Goal: Transaction & Acquisition: Purchase product/service

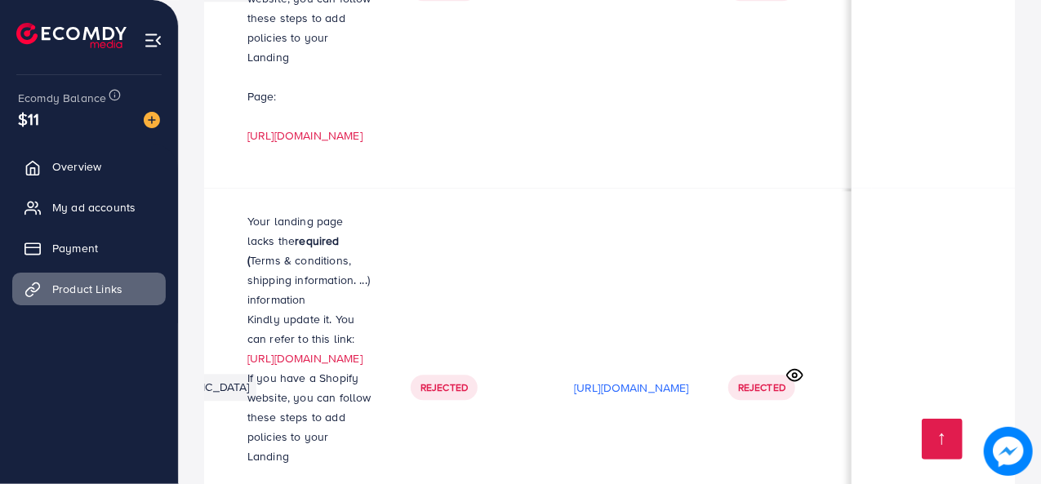
scroll to position [0, 343]
click at [79, 171] on span "Overview" at bounding box center [80, 166] width 49 height 16
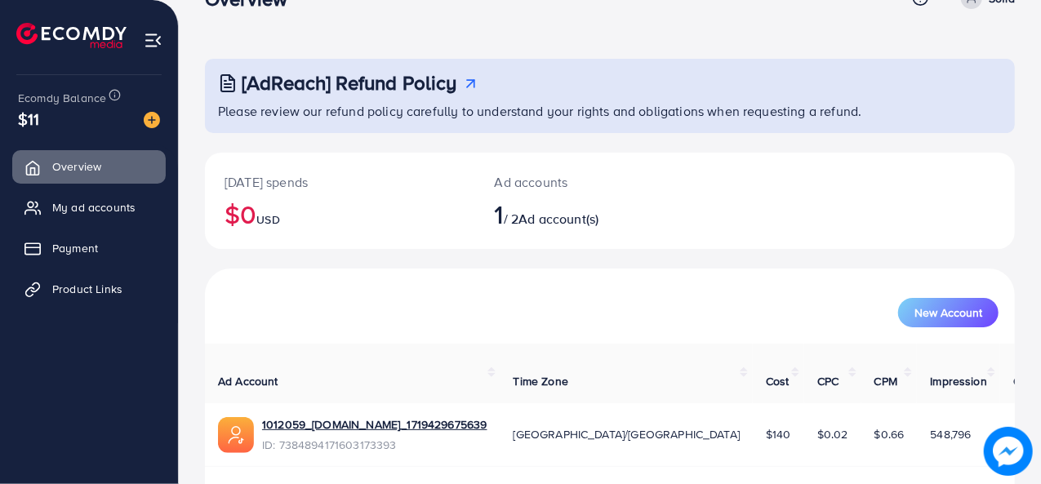
scroll to position [77, 0]
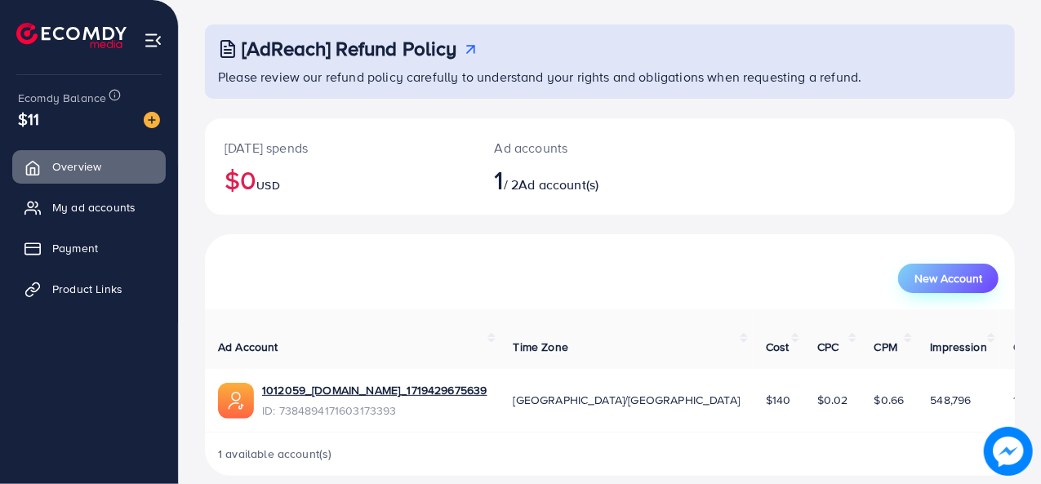
click at [920, 278] on span "New Account" at bounding box center [949, 278] width 68 height 11
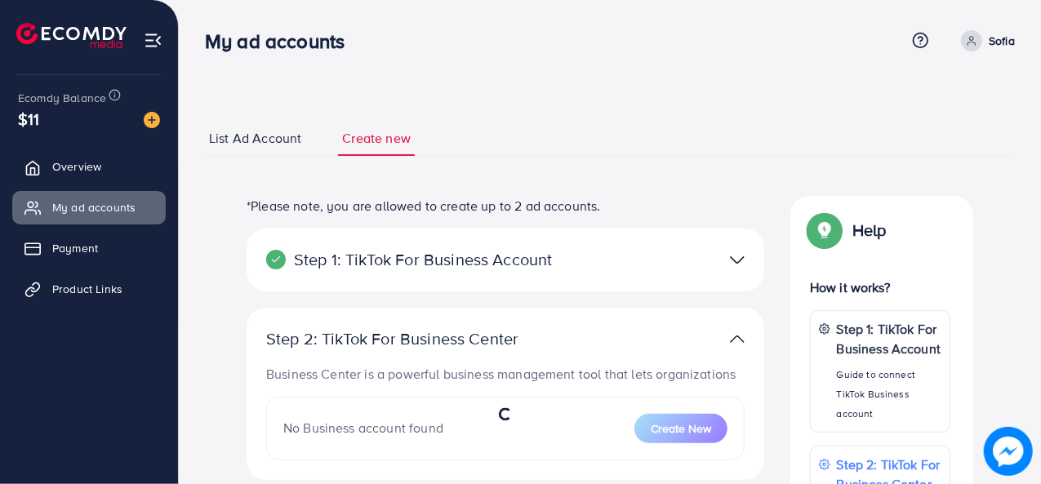
select select
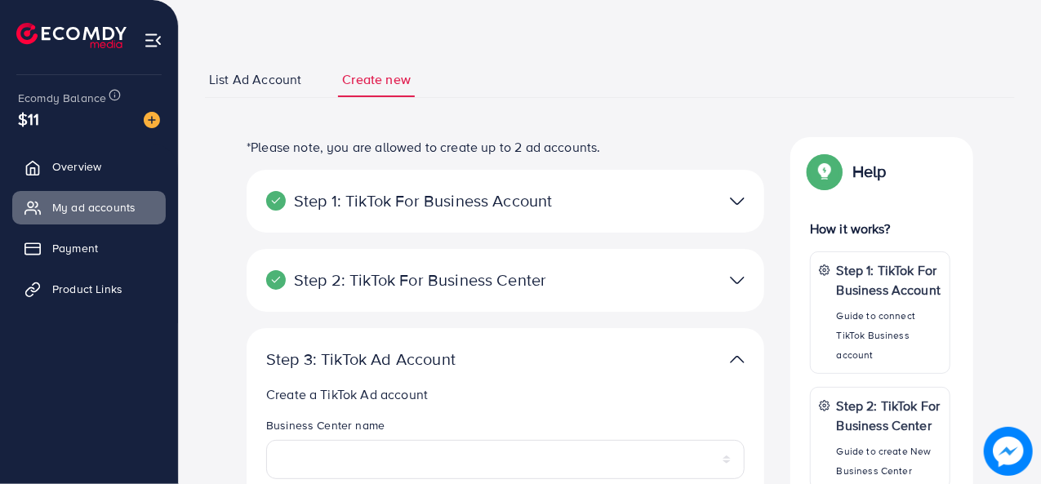
scroll to position [69, 0]
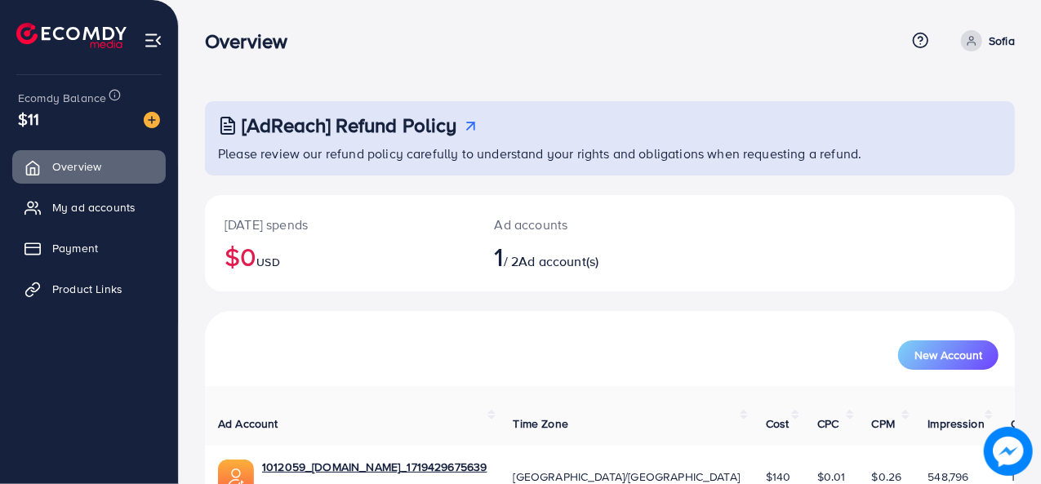
scroll to position [77, 0]
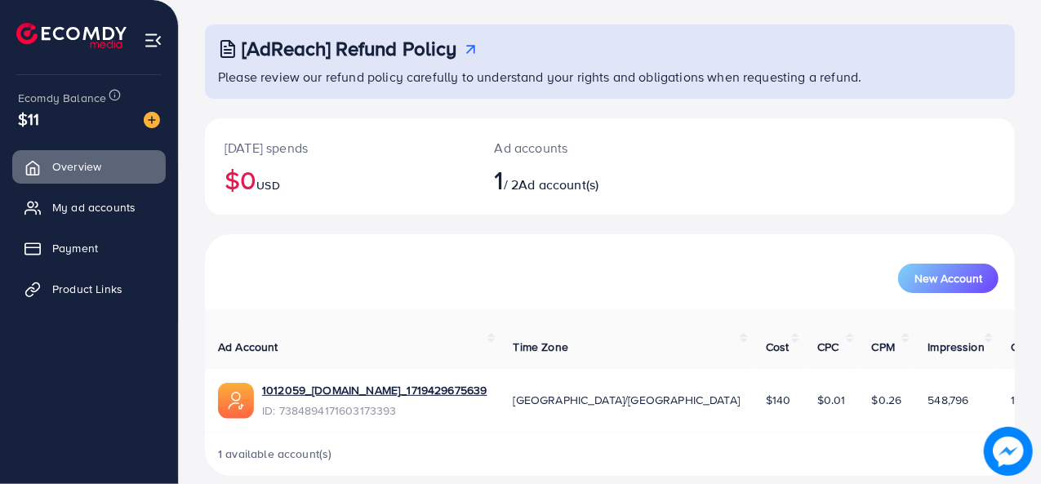
click at [389, 382] on div "1012059_[DOMAIN_NAME]_1719429675639" at bounding box center [374, 392] width 225 height 20
click at [393, 382] on link "1012059_[DOMAIN_NAME]_1719429675639" at bounding box center [374, 390] width 225 height 16
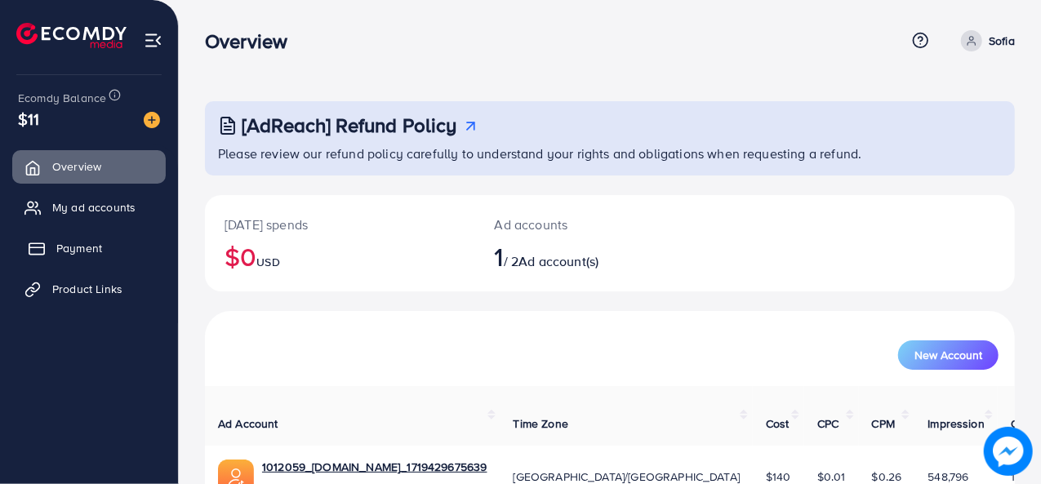
click at [97, 258] on link "Payment" at bounding box center [89, 248] width 154 height 33
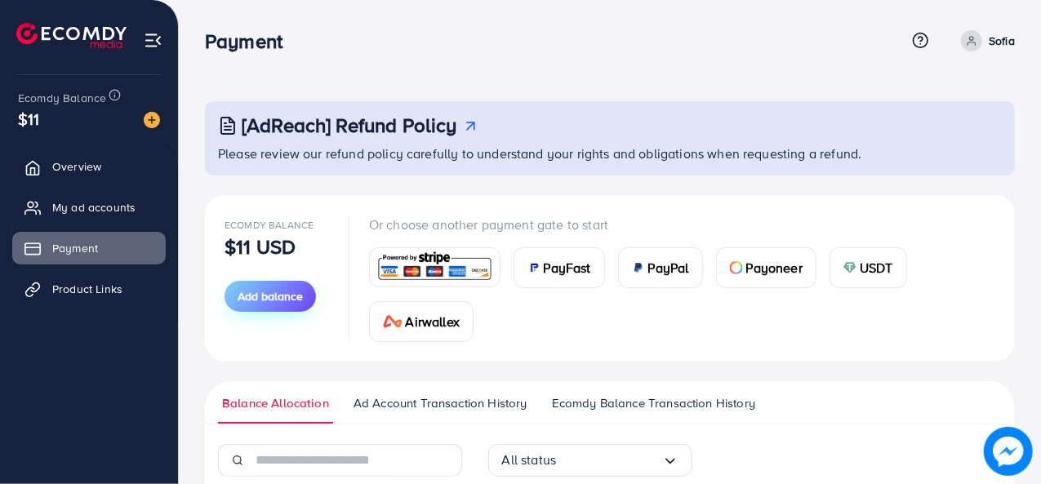
click at [297, 301] on span "Add balance" at bounding box center [270, 296] width 65 height 16
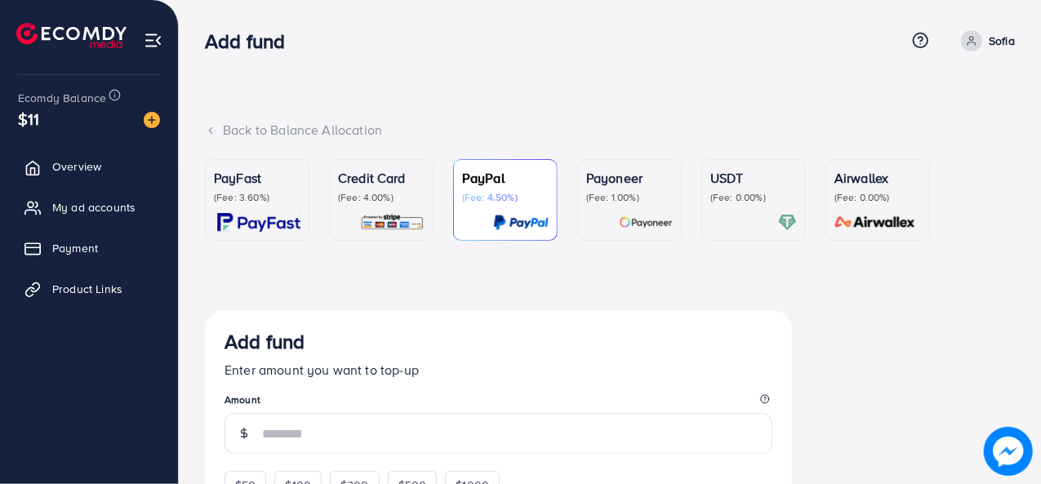
scroll to position [221, 0]
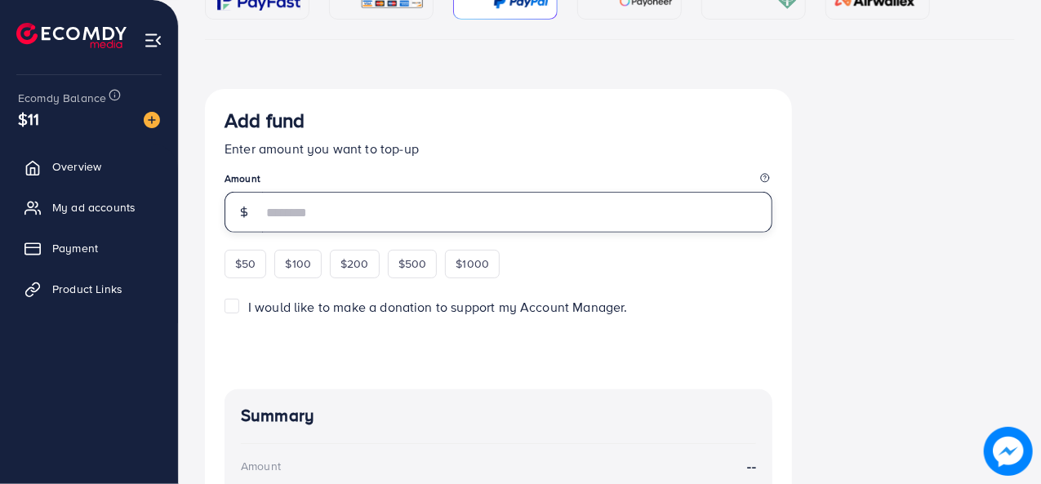
click at [311, 221] on input "number" at bounding box center [517, 212] width 510 height 41
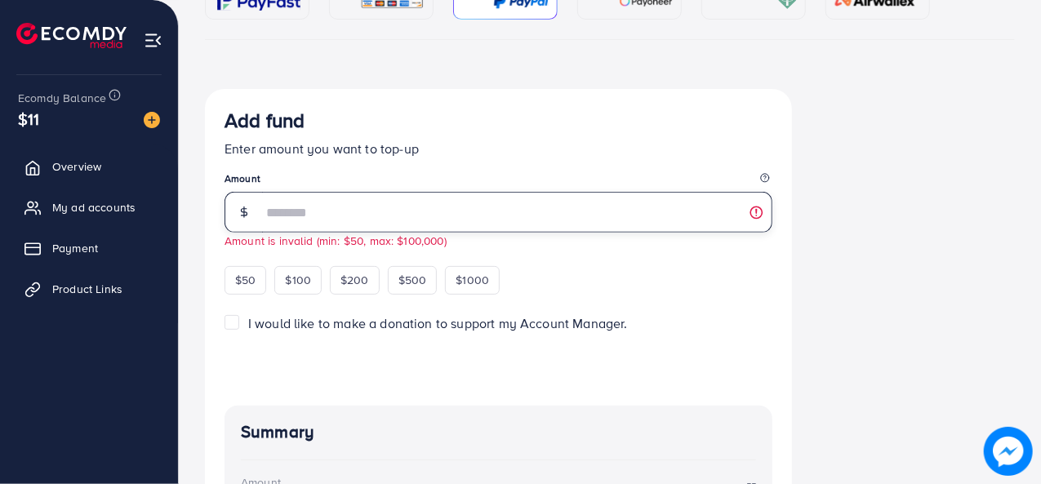
type input "*"
click at [346, 185] on legend "Amount" at bounding box center [499, 182] width 548 height 20
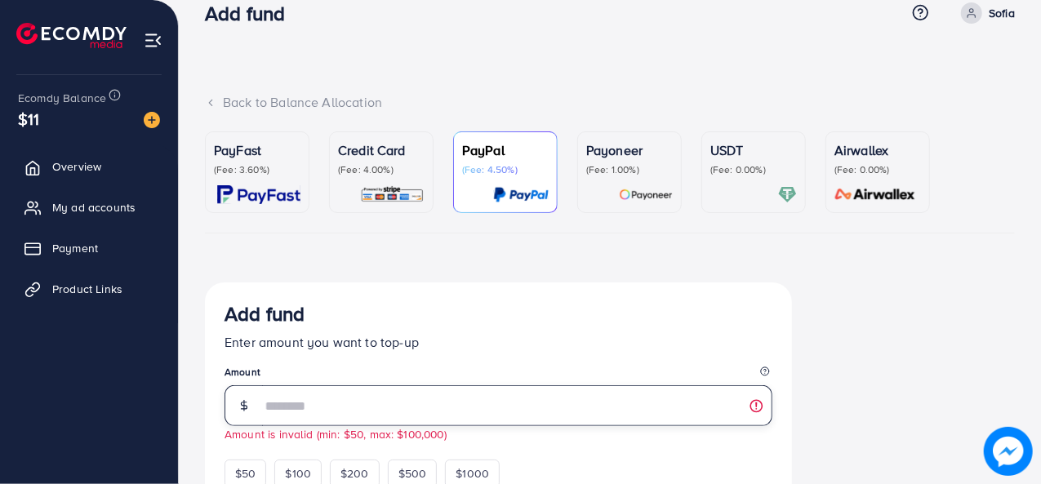
scroll to position [21, 0]
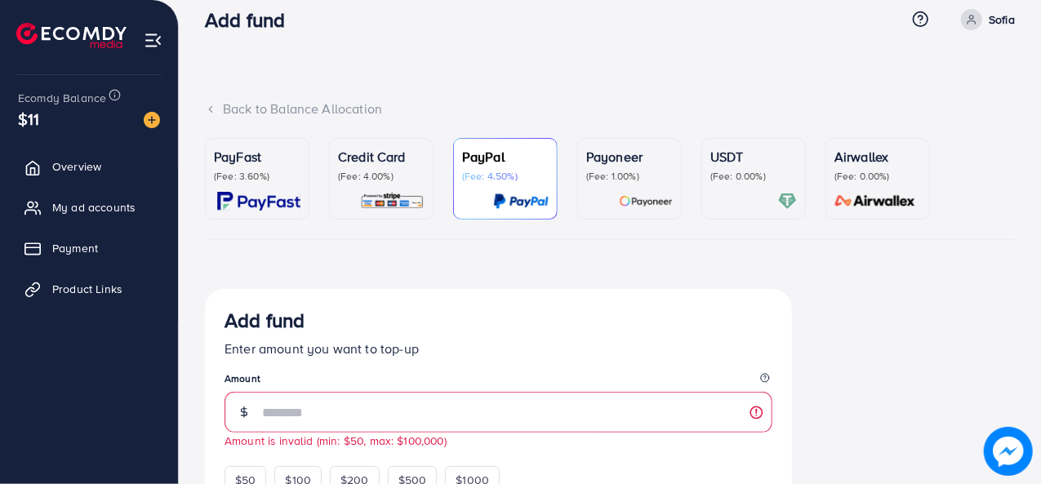
click at [270, 102] on div "Back to Balance Allocation" at bounding box center [610, 109] width 810 height 19
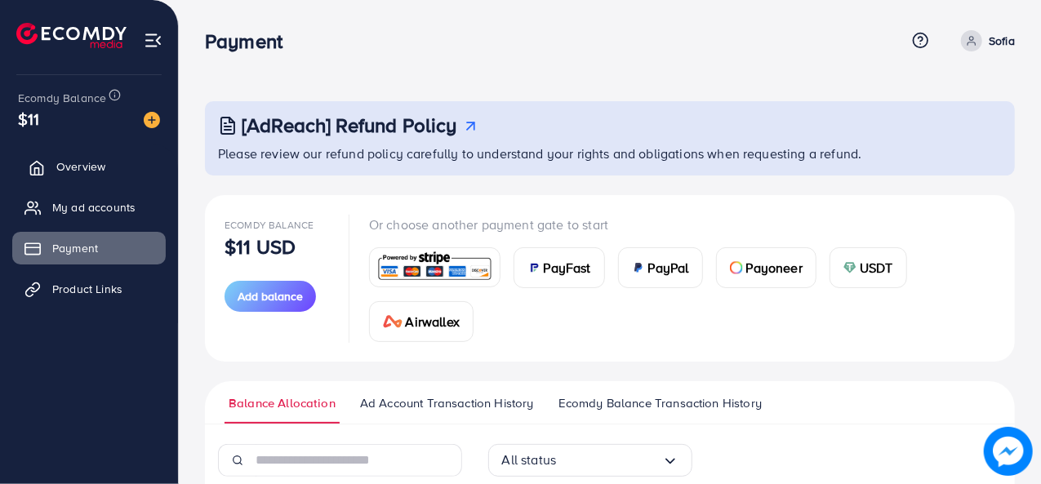
click at [114, 158] on link "Overview" at bounding box center [89, 166] width 154 height 33
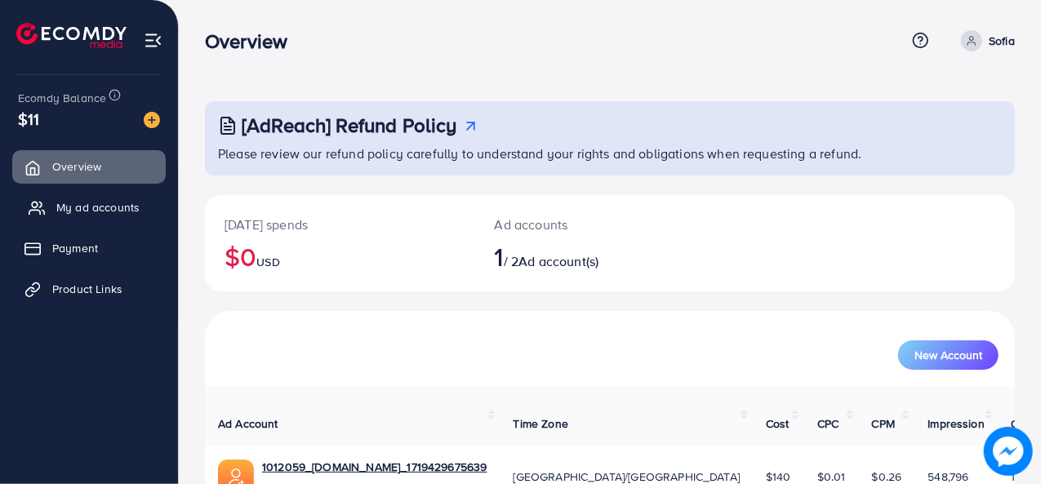
click at [101, 208] on span "My ad accounts" at bounding box center [97, 207] width 83 height 16
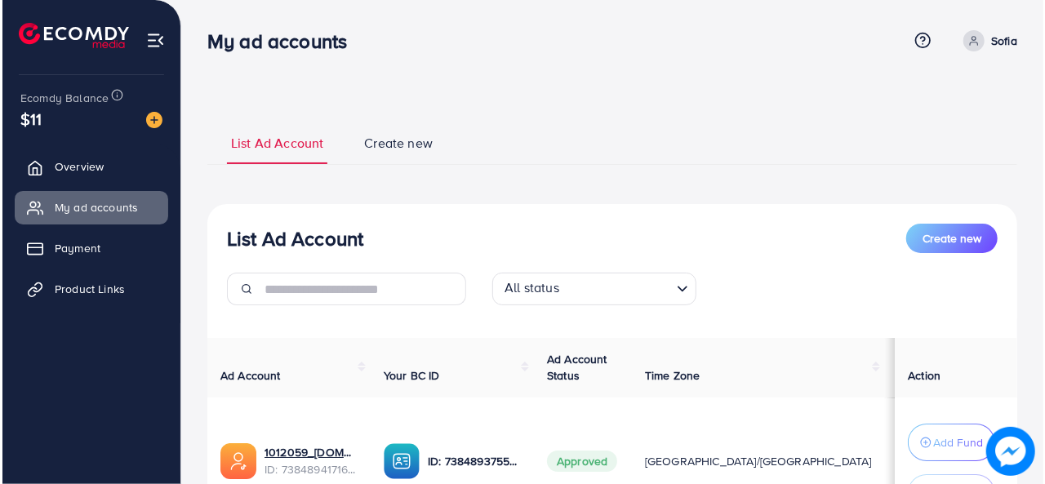
scroll to position [157, 0]
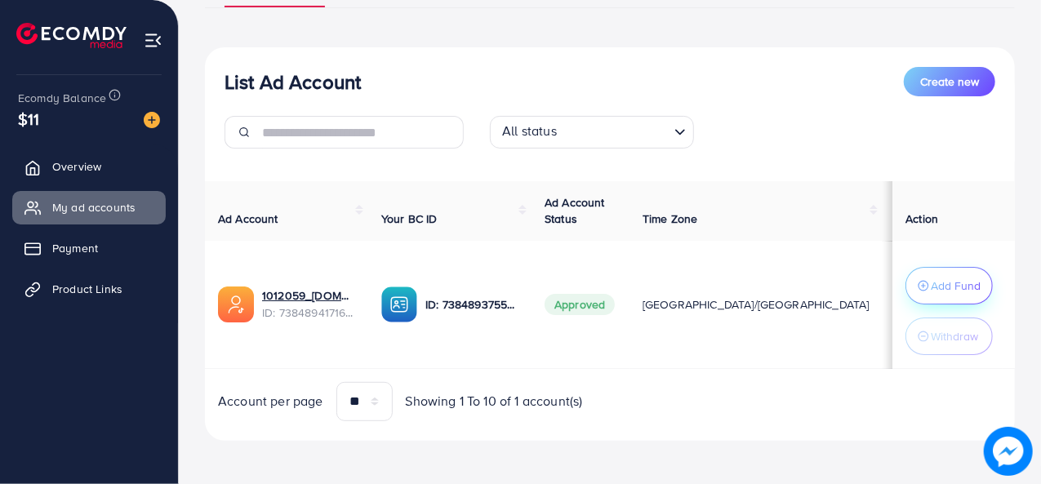
click at [931, 288] on p "Add Fund" at bounding box center [956, 286] width 50 height 20
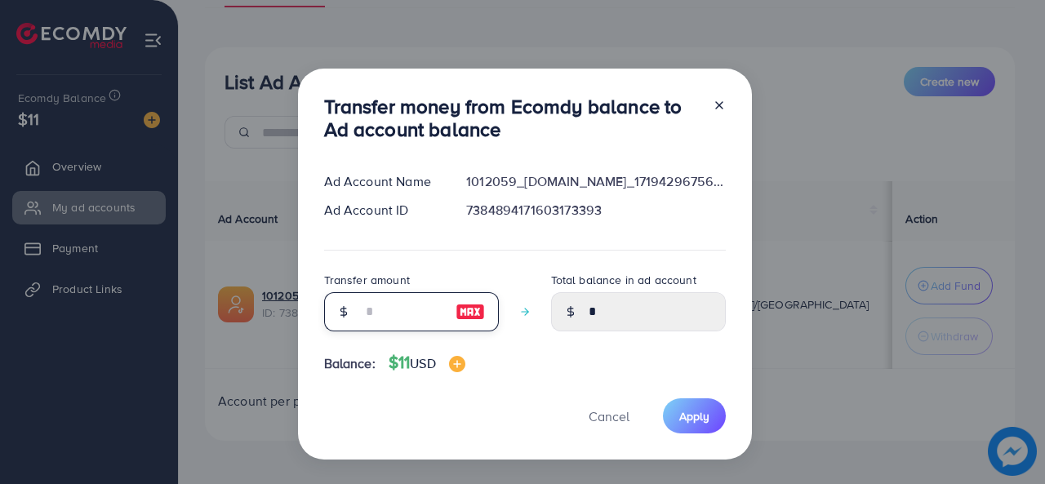
click at [381, 314] on input "number" at bounding box center [403, 311] width 82 height 39
type input "*"
type input "****"
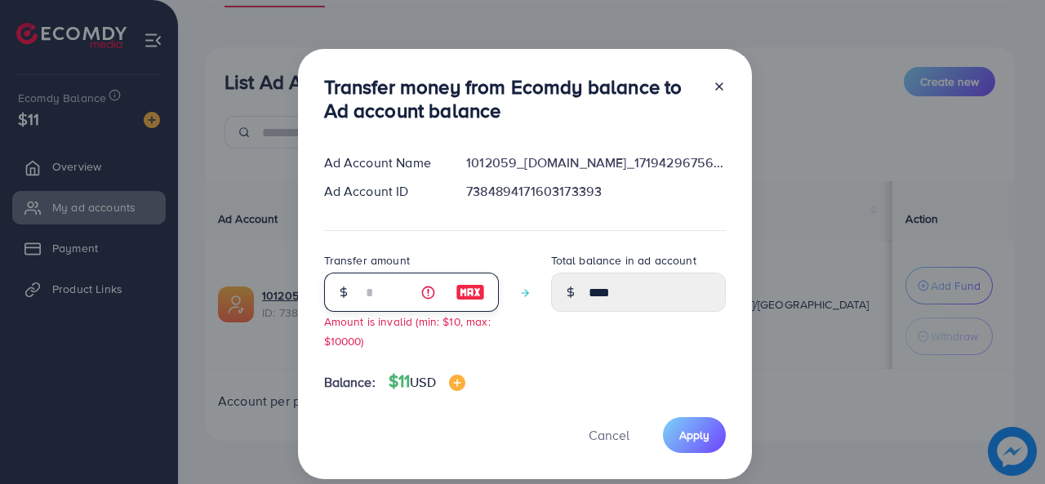
click at [400, 306] on input "*" at bounding box center [403, 292] width 82 height 39
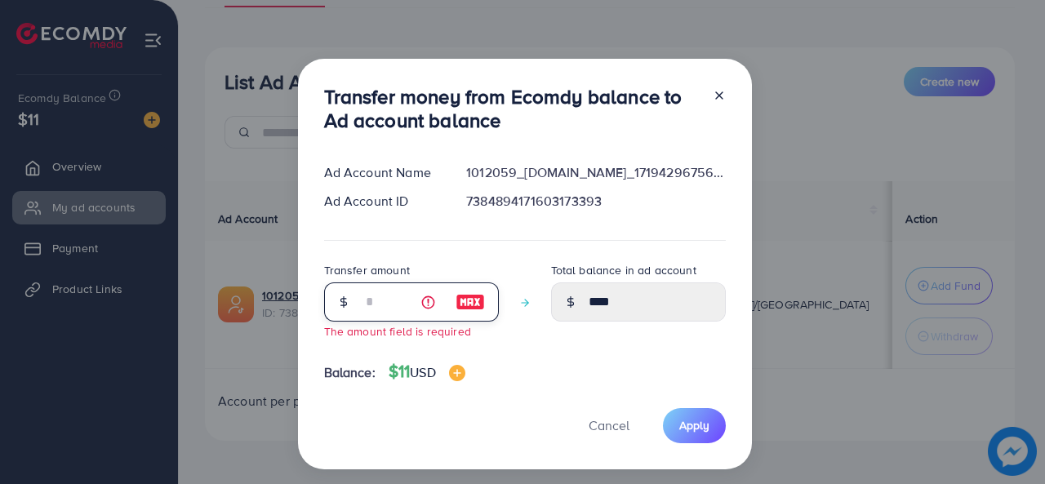
type input "****"
type input "*"
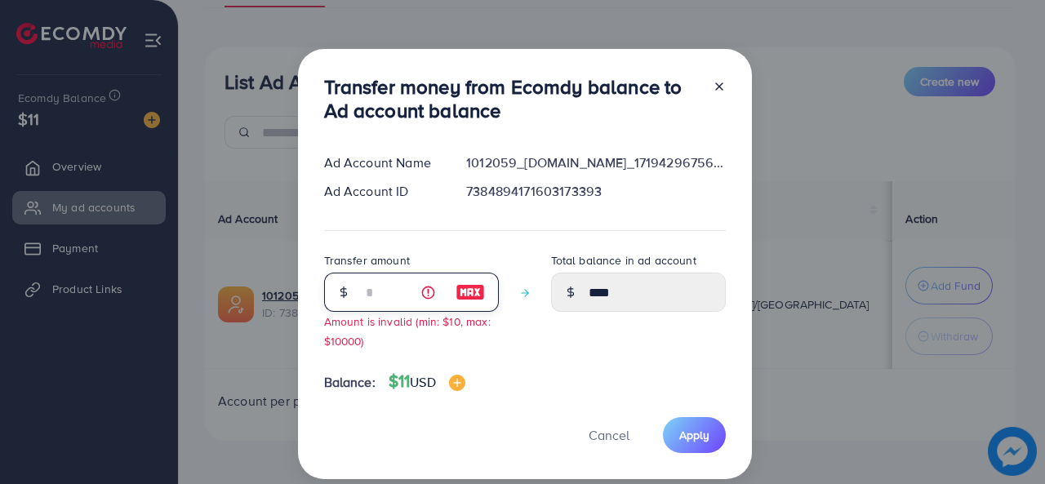
type input "****"
type input "**"
type input "*****"
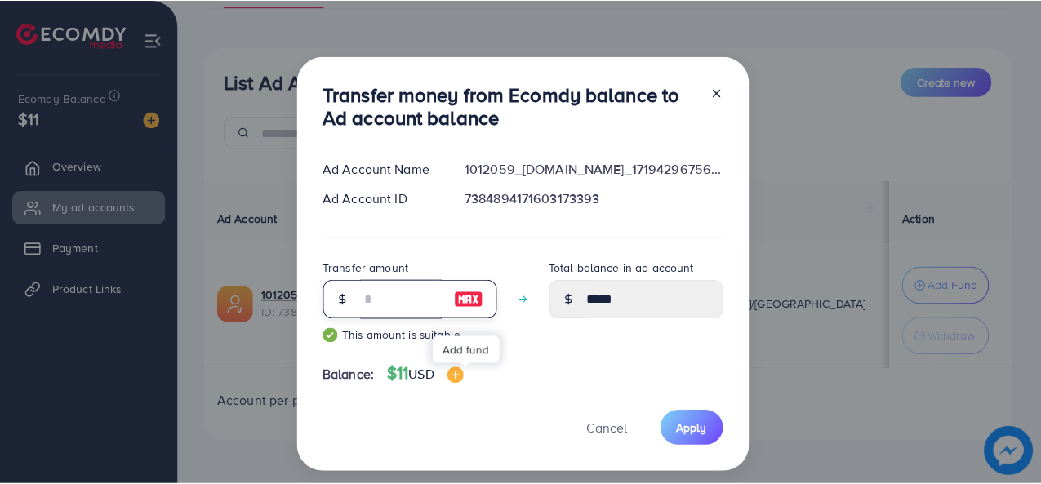
scroll to position [22, 0]
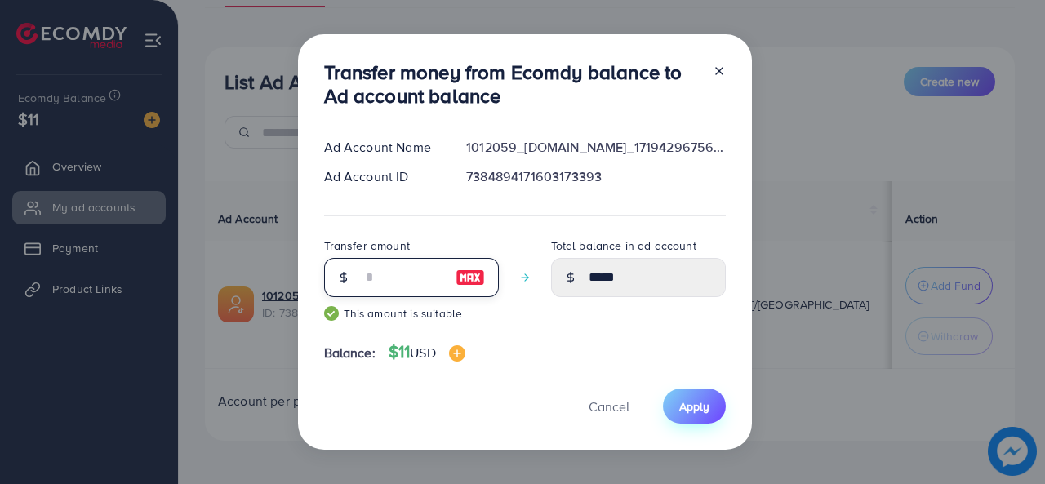
type input "**"
click at [680, 408] on span "Apply" at bounding box center [695, 407] width 30 height 16
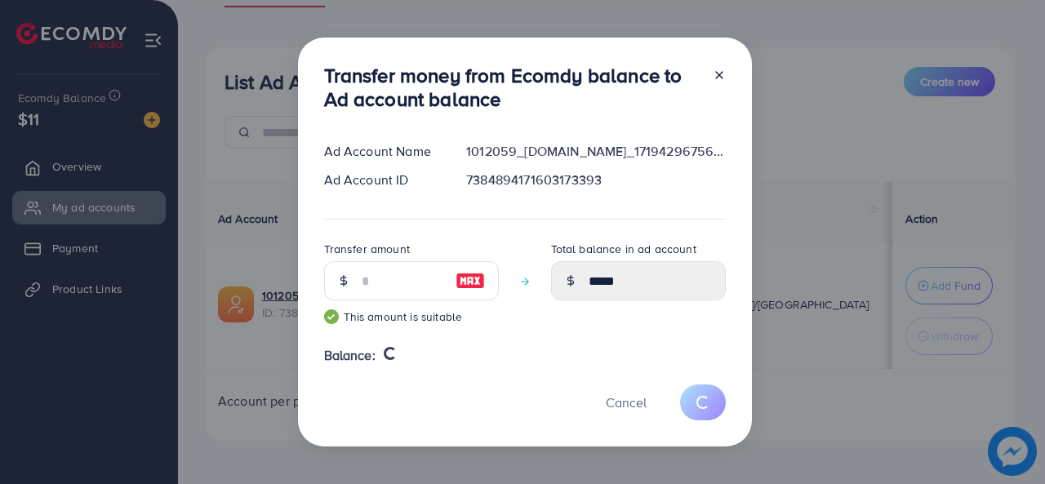
type input "*"
